Goal: Information Seeking & Learning: Learn about a topic

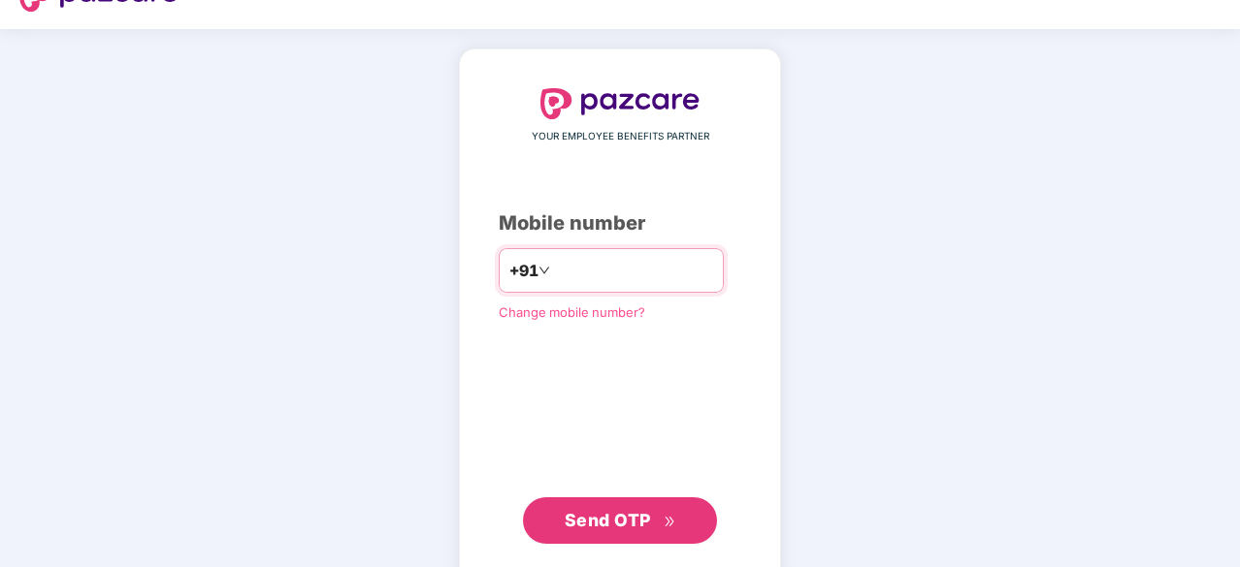
scroll to position [42, 0]
type input "**********"
click at [603, 506] on span "Send OTP" at bounding box center [621, 519] width 112 height 27
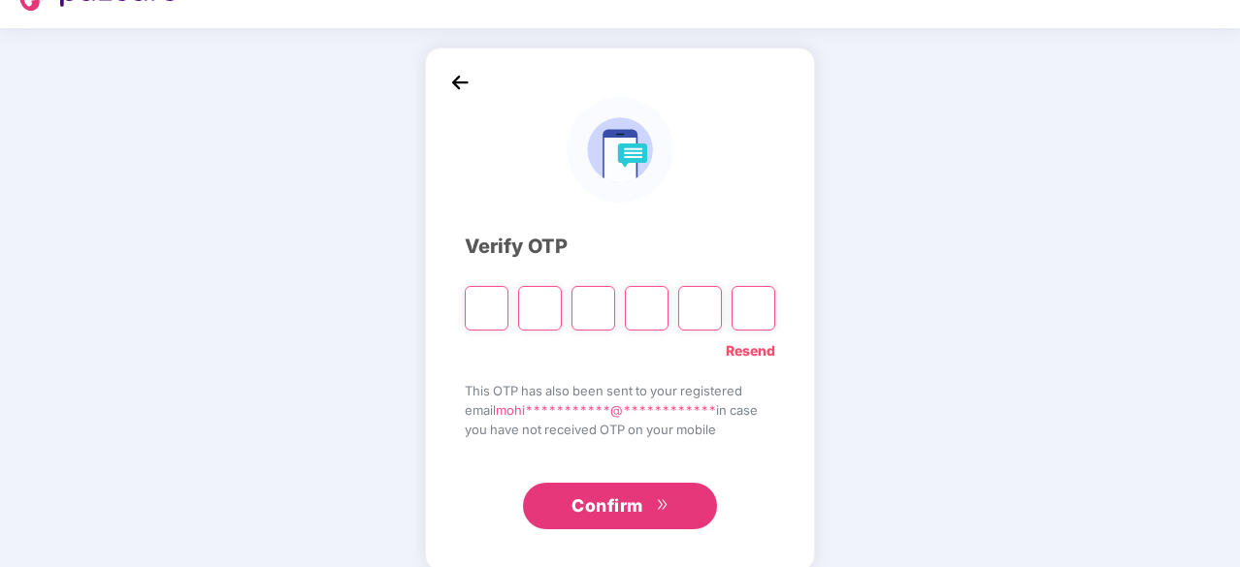
type input "*"
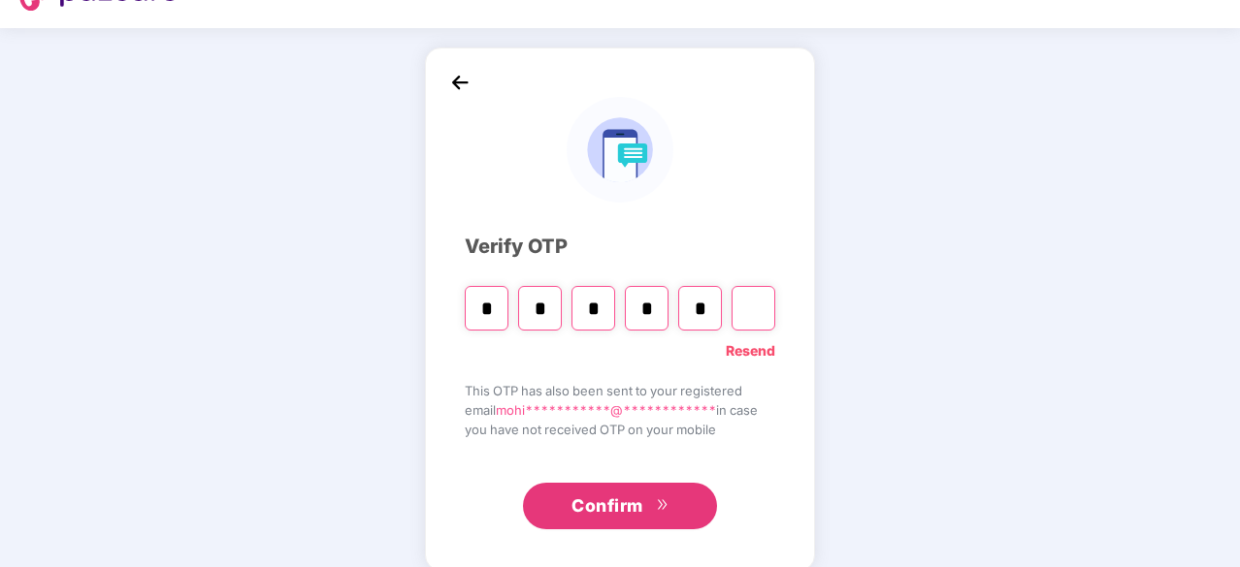
type input "*"
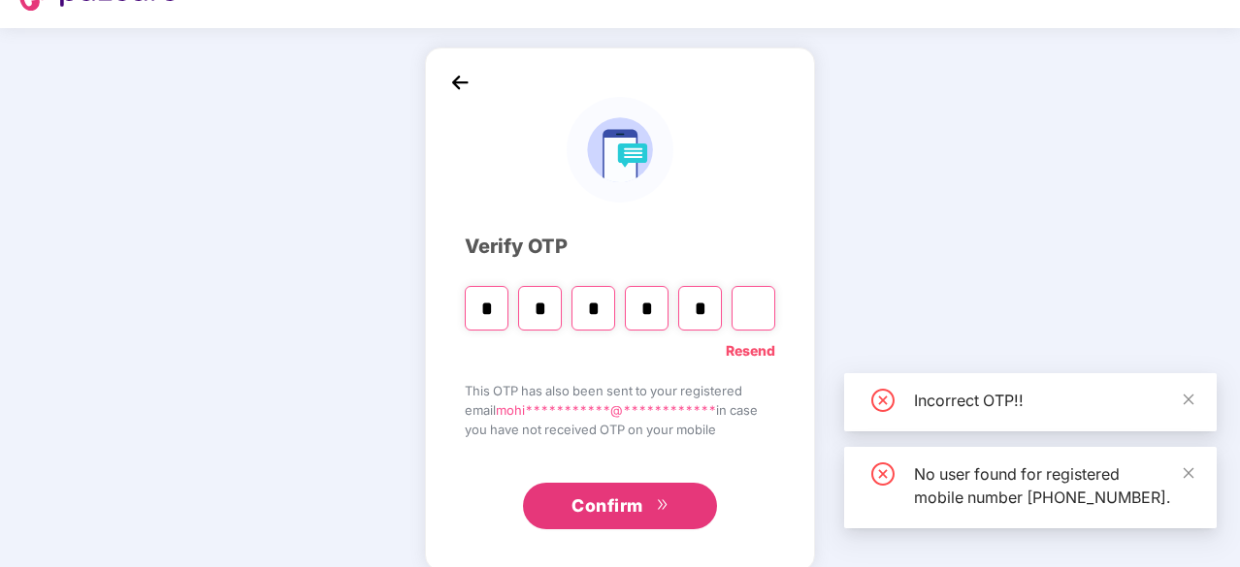
click at [705, 313] on input "*" at bounding box center [700, 308] width 44 height 45
type input "*"
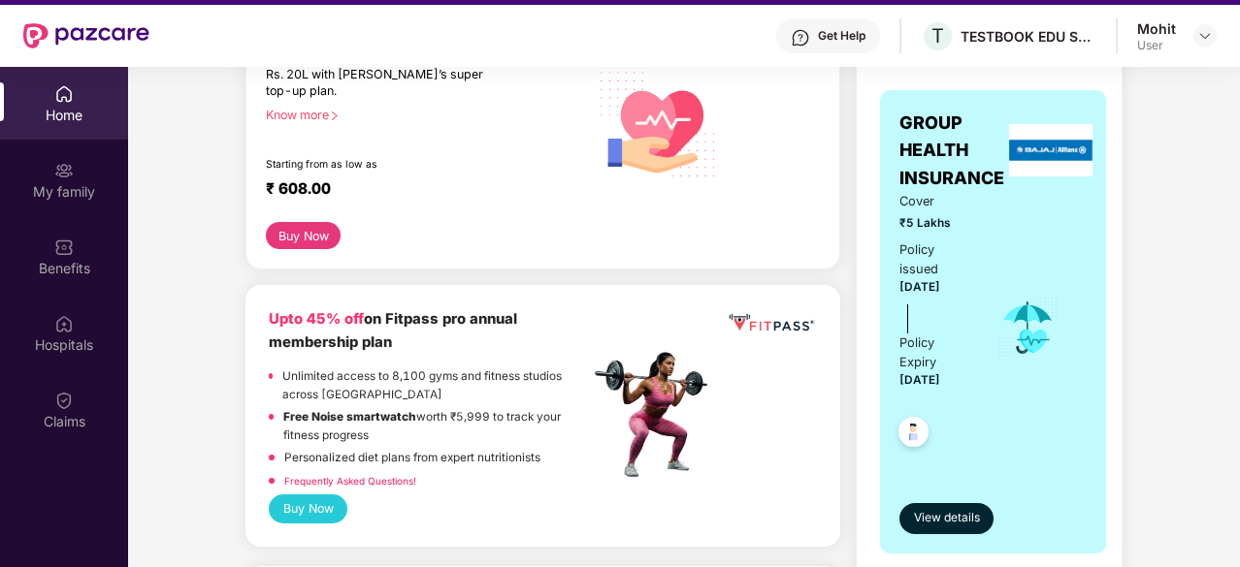
scroll to position [308, 0]
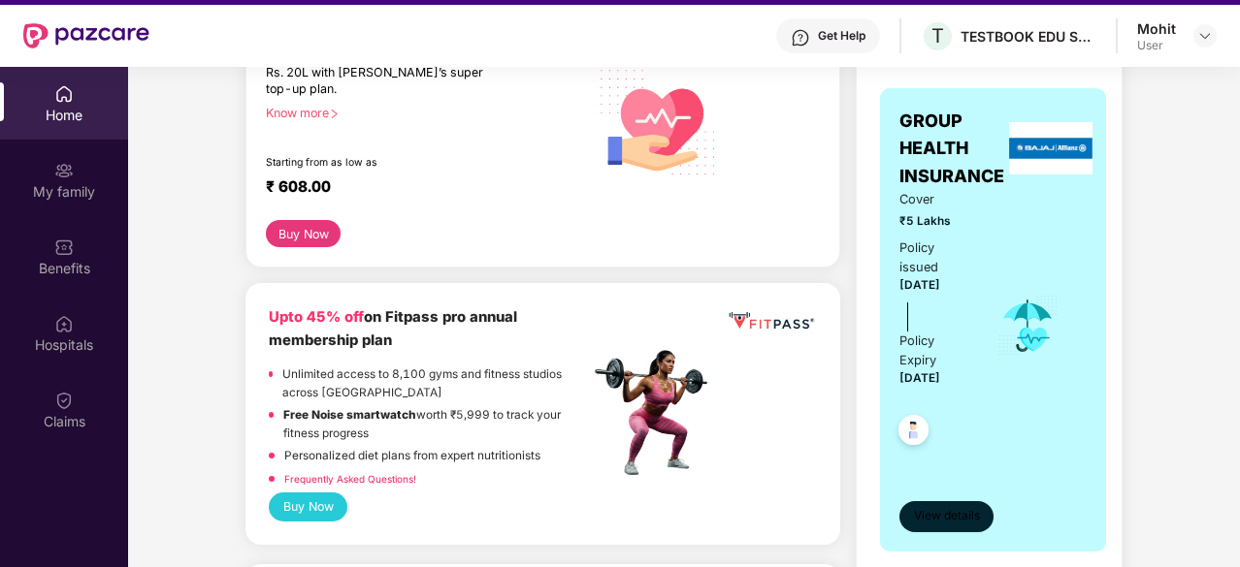
click at [945, 504] on button "View details" at bounding box center [946, 517] width 94 height 31
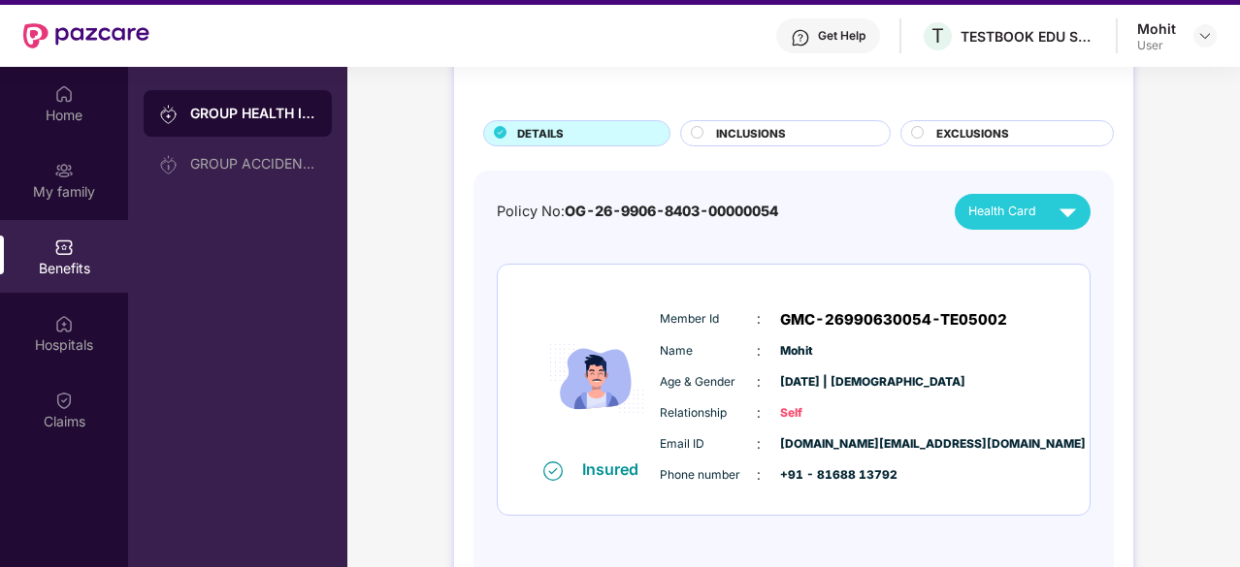
scroll to position [0, 0]
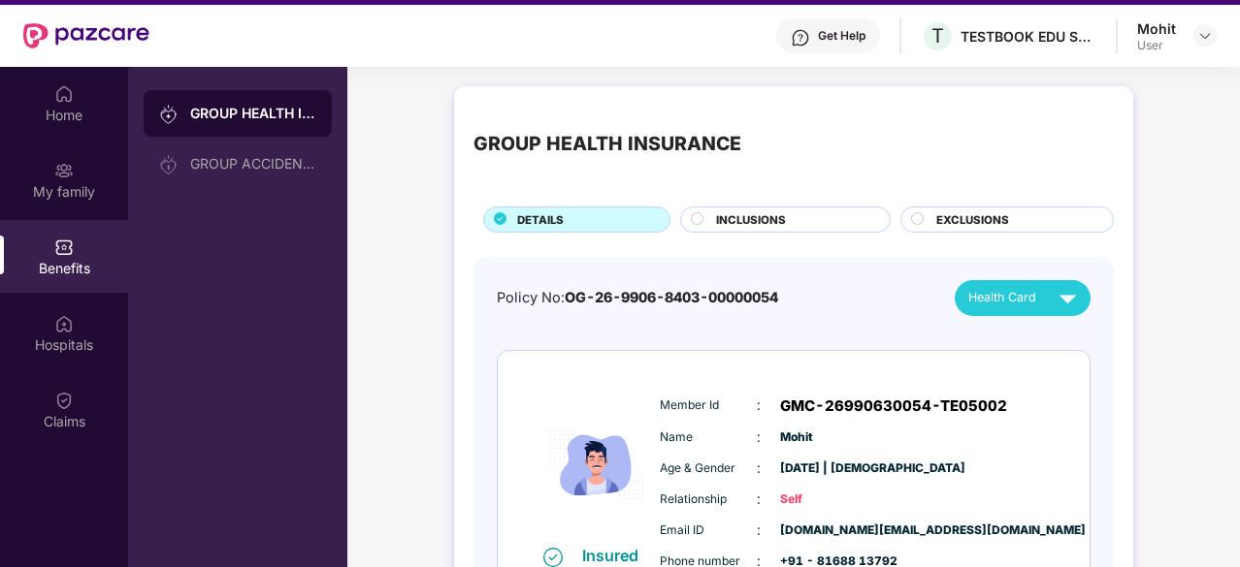
click at [734, 220] on span "INCLUSIONS" at bounding box center [751, 219] width 70 height 17
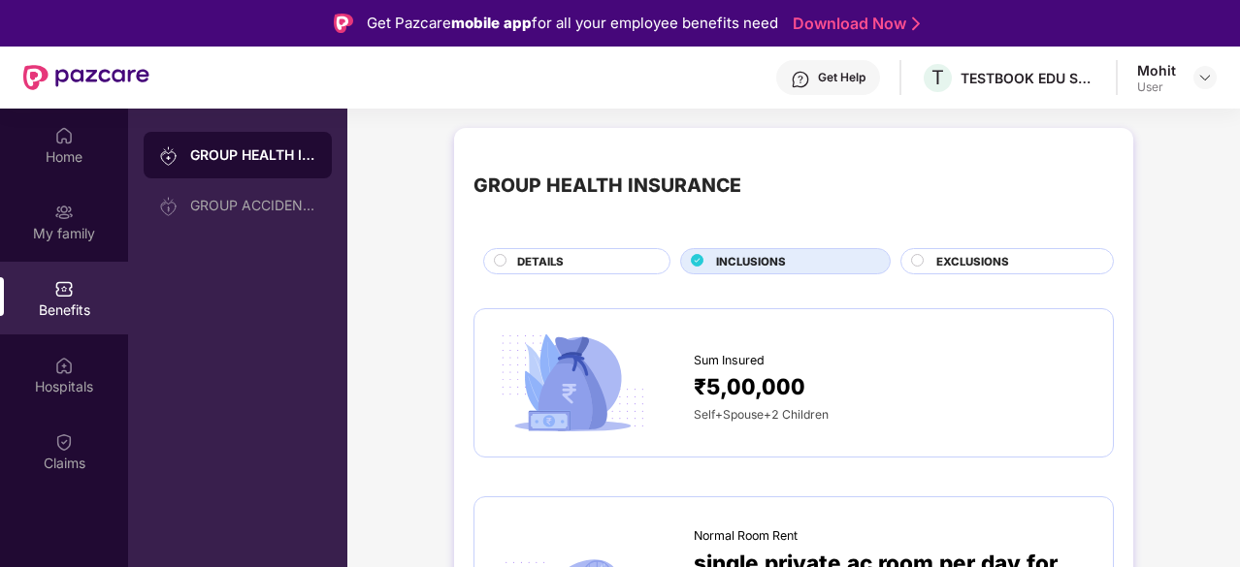
click at [968, 259] on span "EXCLUSIONS" at bounding box center [972, 261] width 73 height 17
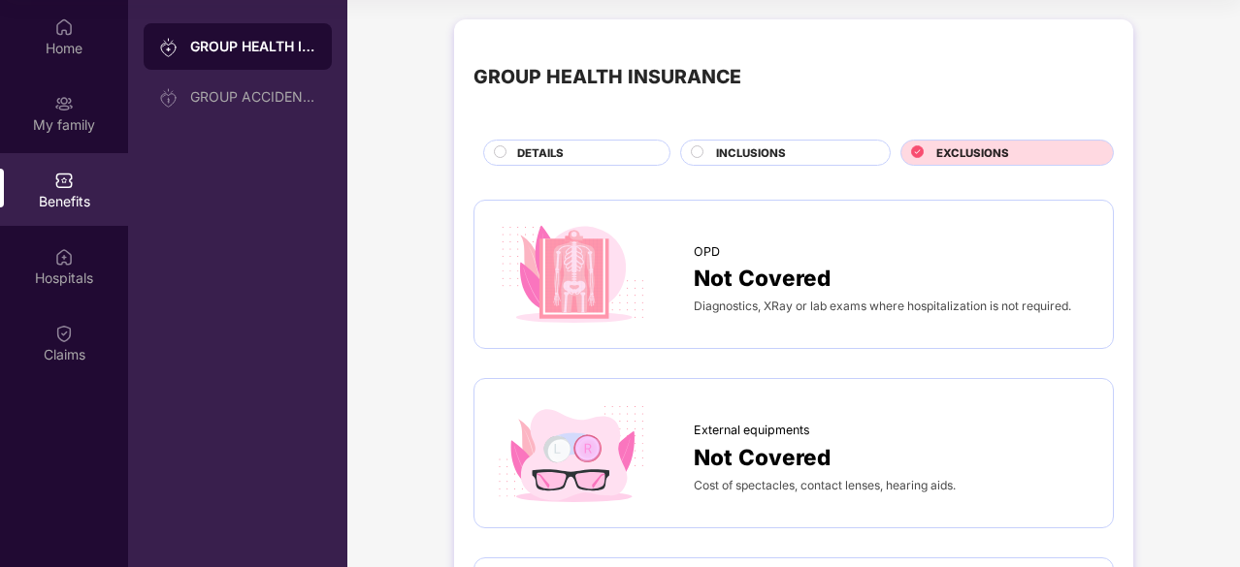
click at [703, 152] on div at bounding box center [699, 155] width 16 height 18
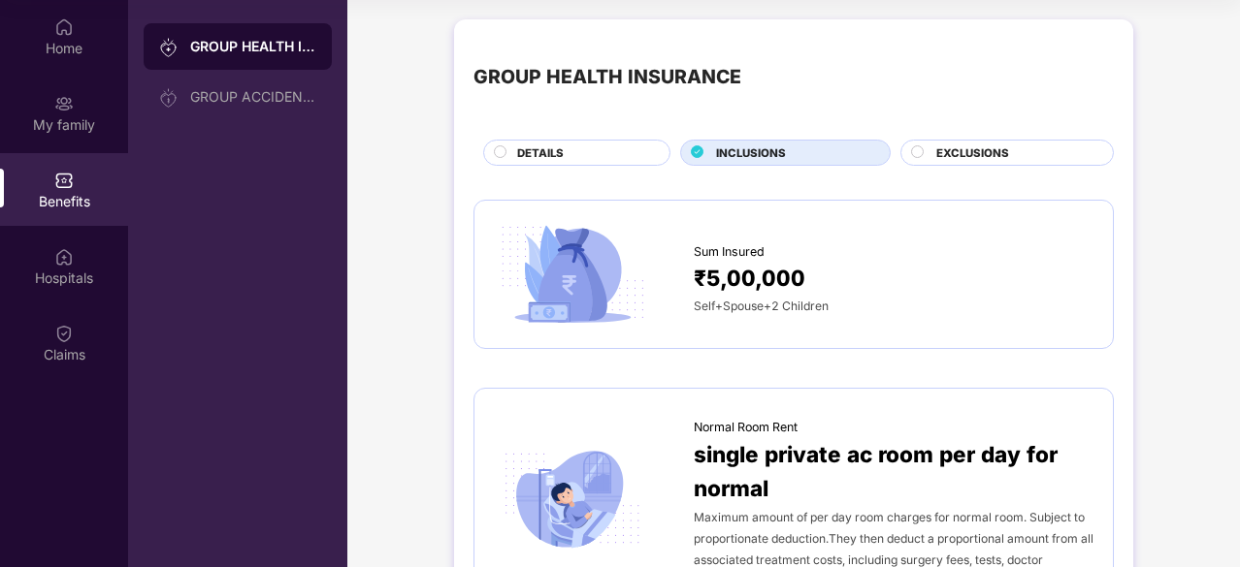
click at [487, 149] on div "DETAILS" at bounding box center [576, 153] width 187 height 26
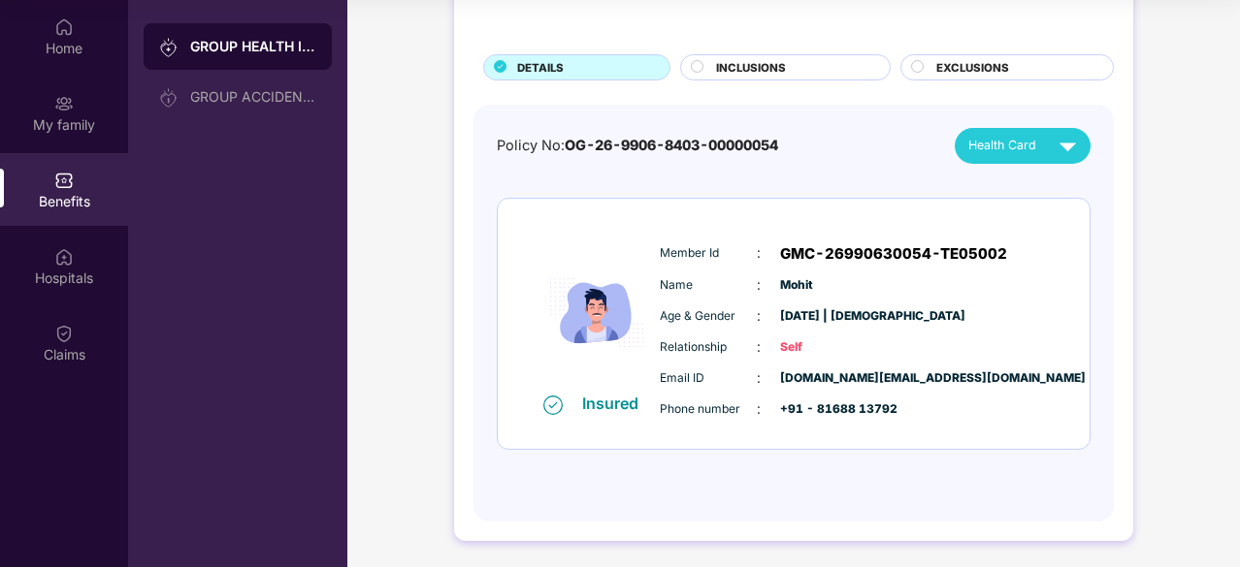
scroll to position [86, 0]
click at [1065, 140] on img at bounding box center [1068, 145] width 34 height 34
click at [1069, 176] on li "Mohit" at bounding box center [1021, 188] width 136 height 39
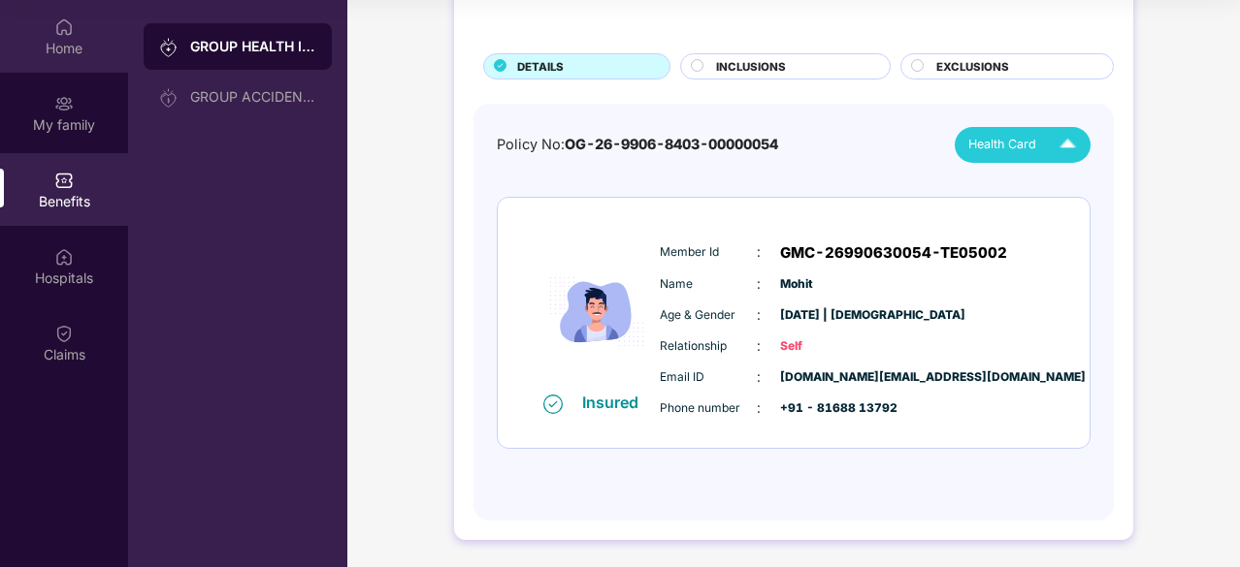
click at [75, 48] on div "Home" at bounding box center [64, 48] width 128 height 19
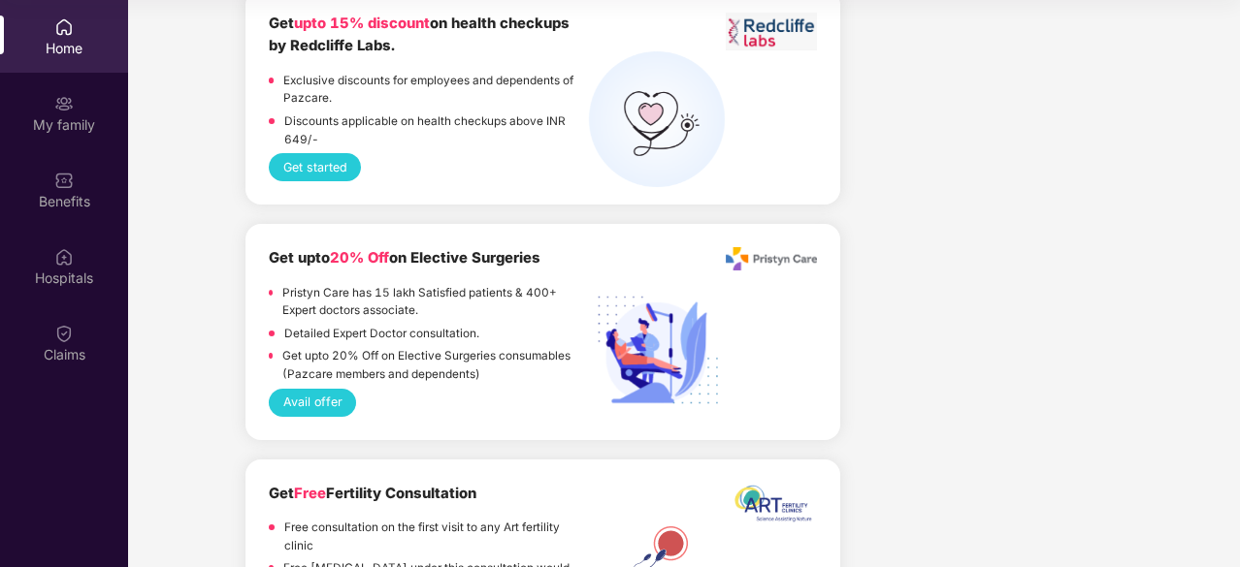
scroll to position [2812, 0]
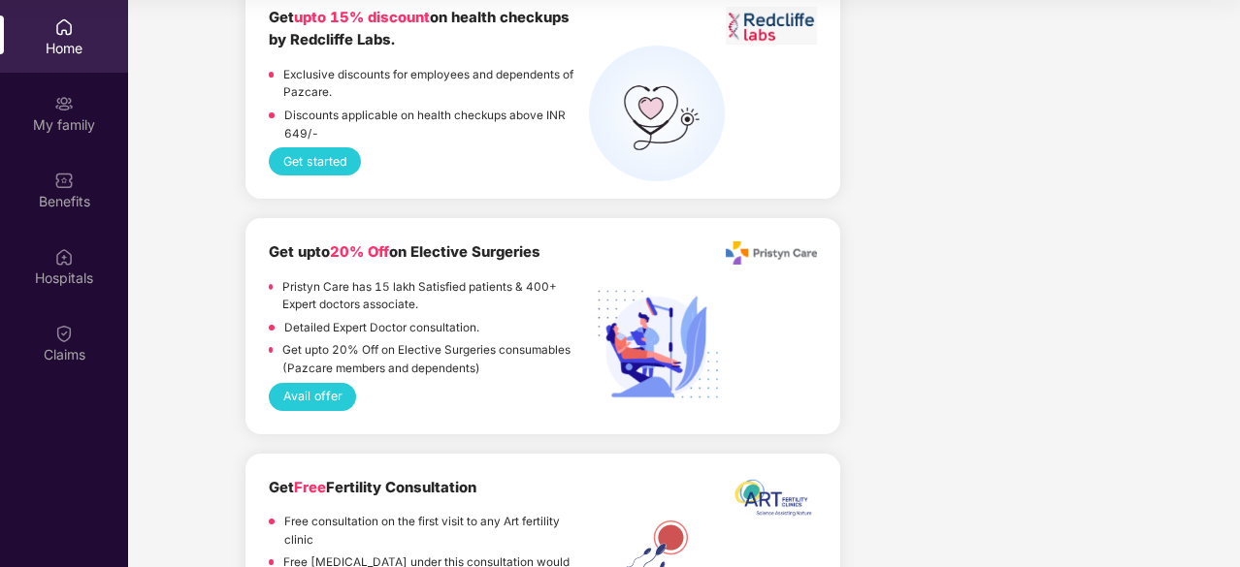
click at [321, 383] on button "Avail offer" at bounding box center [312, 397] width 87 height 28
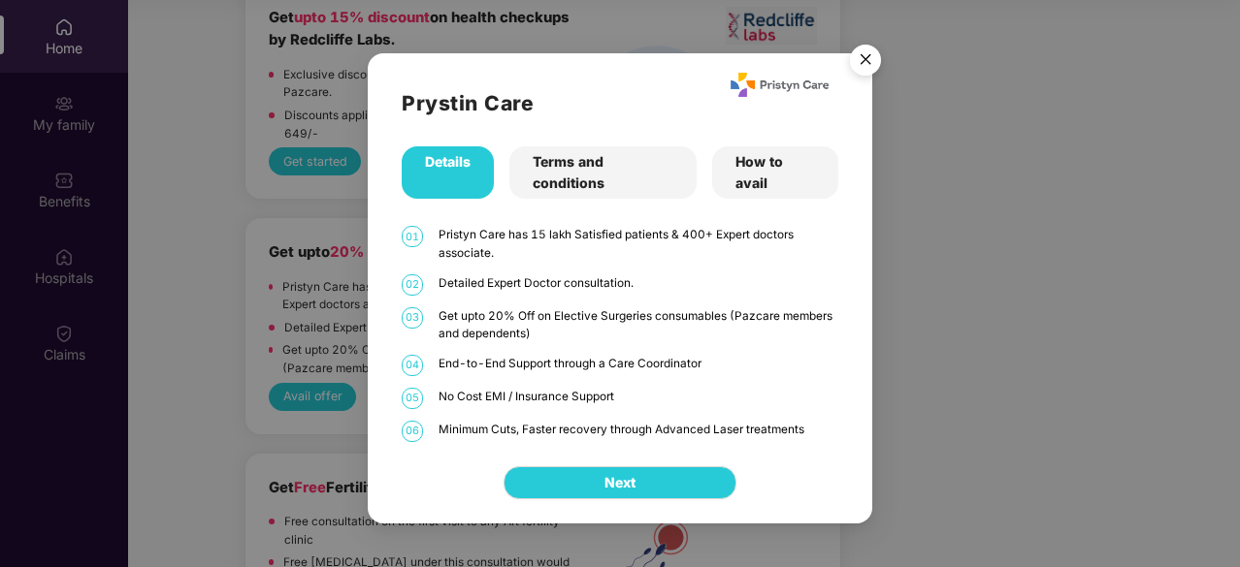
drag, startPoint x: 733, startPoint y: 70, endPoint x: 869, endPoint y: 112, distance: 142.1
click at [869, 112] on div "Prystin Care Details Terms and conditions How to avail 01 Pristyn Care has 15 l…" at bounding box center [620, 247] width 504 height 388
click at [859, 55] on img "Close" at bounding box center [865, 63] width 54 height 54
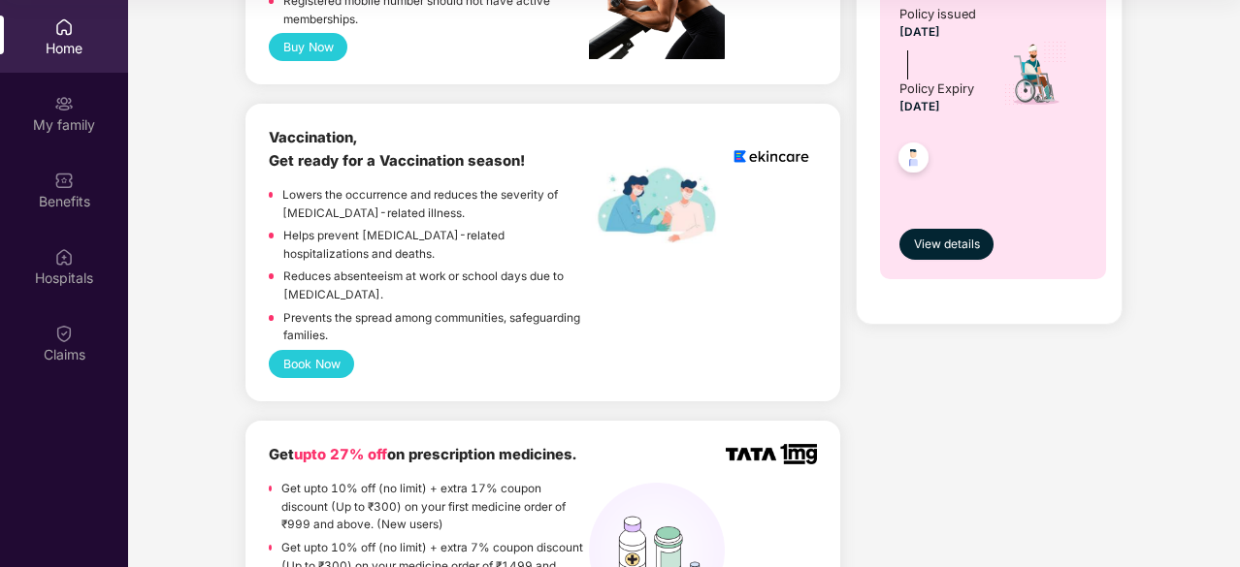
scroll to position [0, 0]
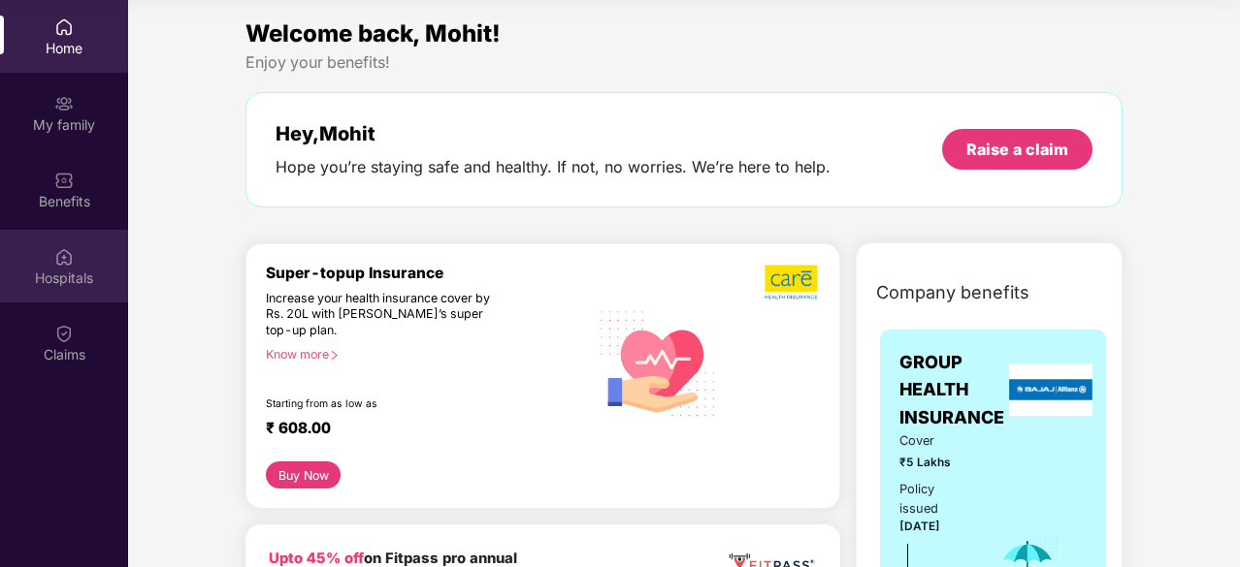
click at [72, 261] on img at bounding box center [63, 256] width 19 height 19
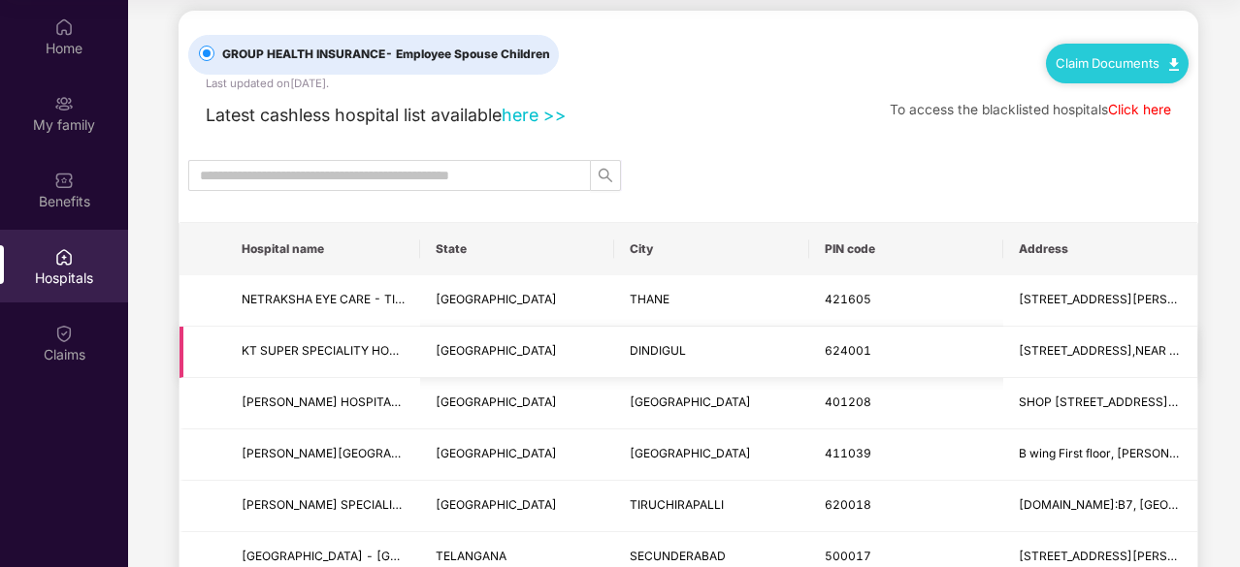
scroll to position [29, 0]
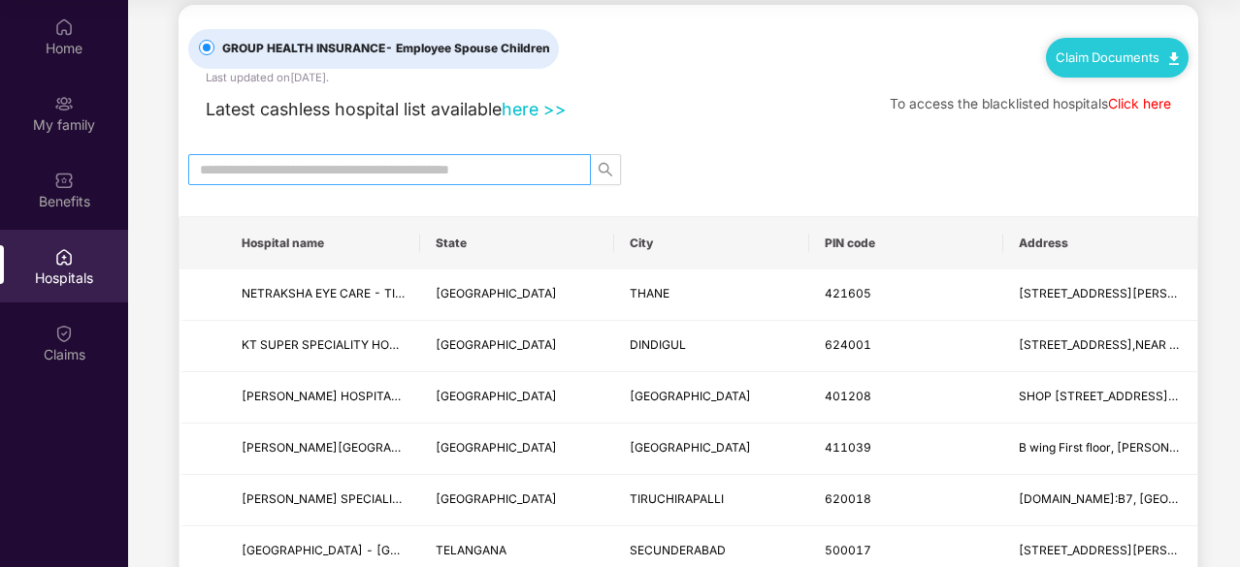
click at [387, 168] on input "text" at bounding box center [382, 169] width 364 height 21
type input "*******"
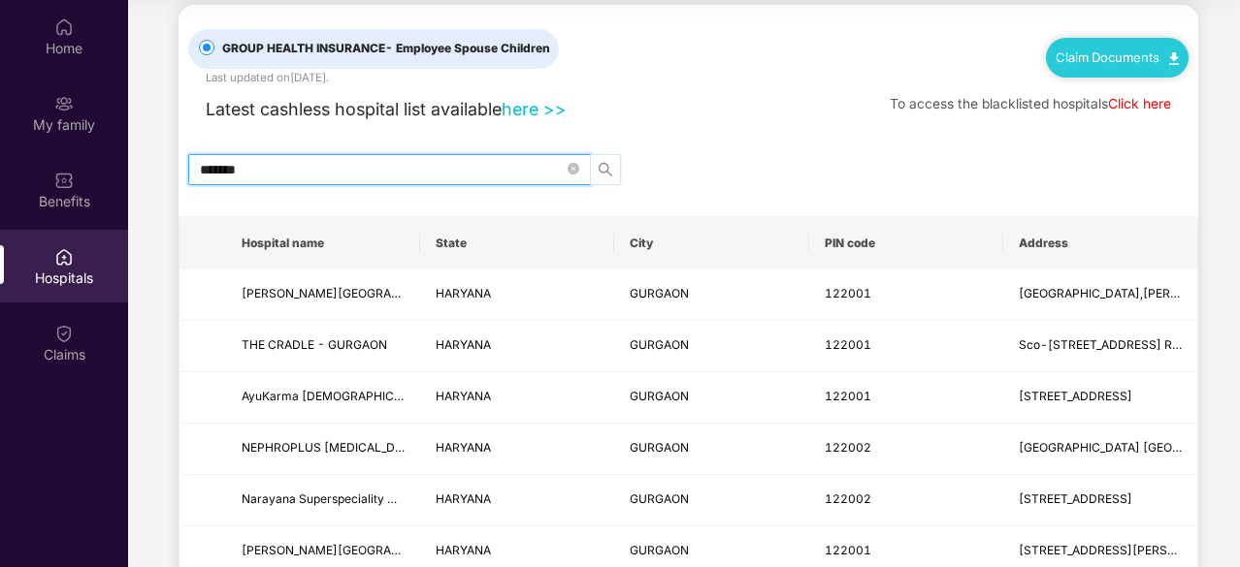
click at [601, 165] on icon "search" at bounding box center [606, 170] width 16 height 16
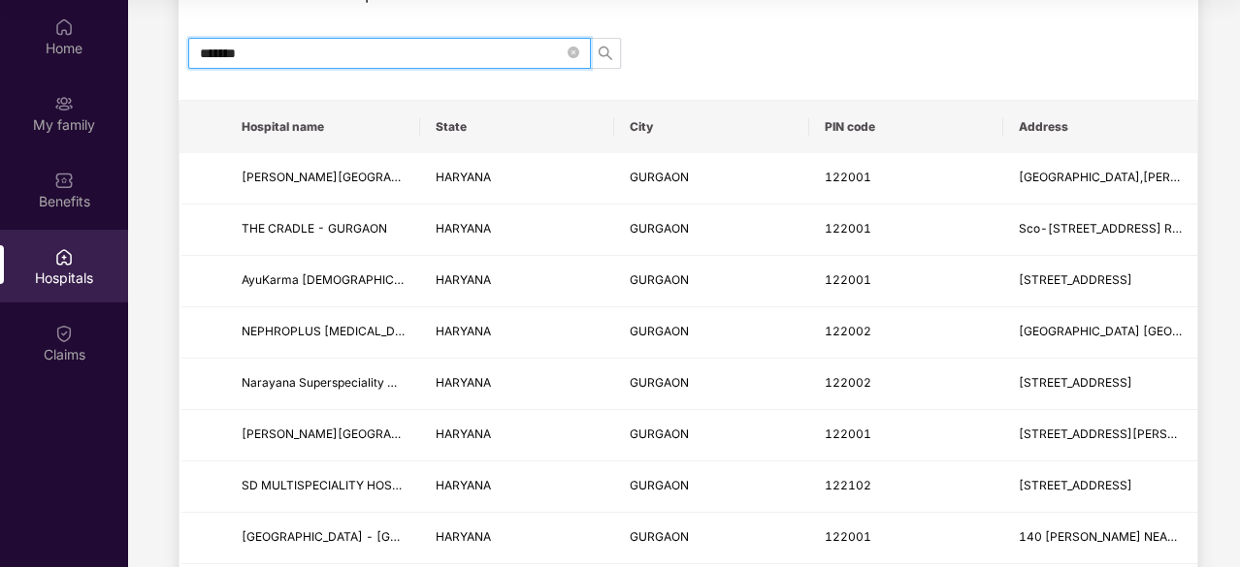
scroll to position [0, 0]
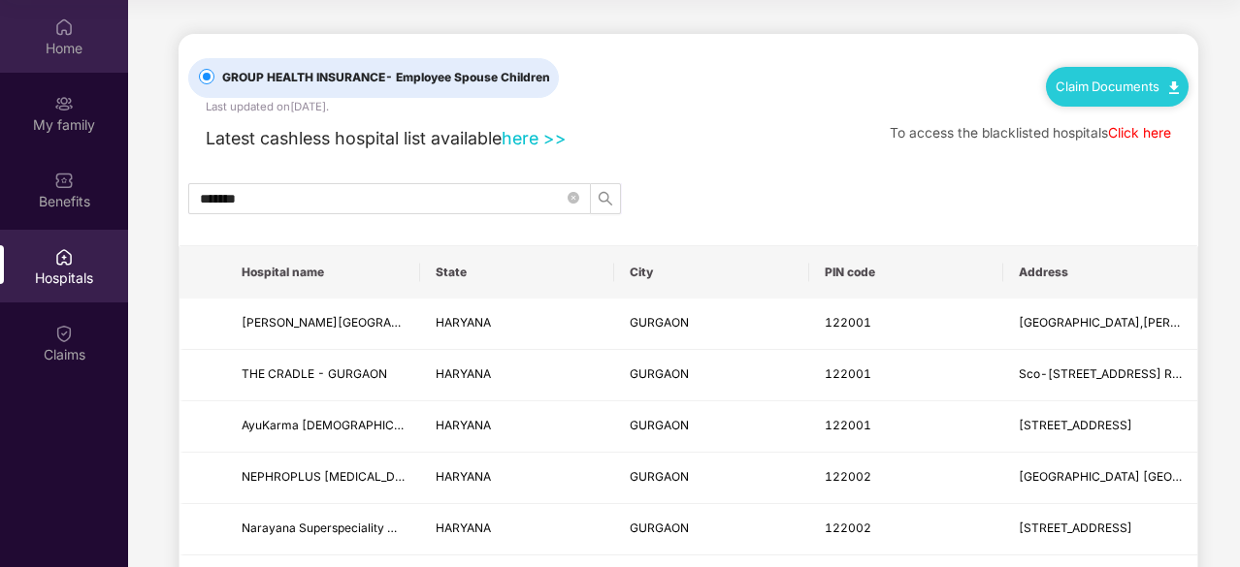
click at [60, 49] on div "Home" at bounding box center [64, 48] width 128 height 19
